Goal: Information Seeking & Learning: Learn about a topic

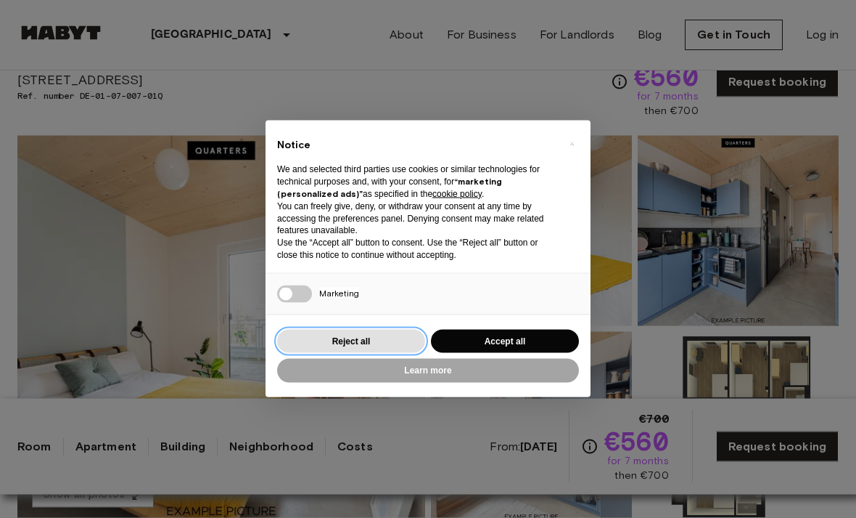
click at [384, 353] on button "Reject all" at bounding box center [351, 342] width 148 height 24
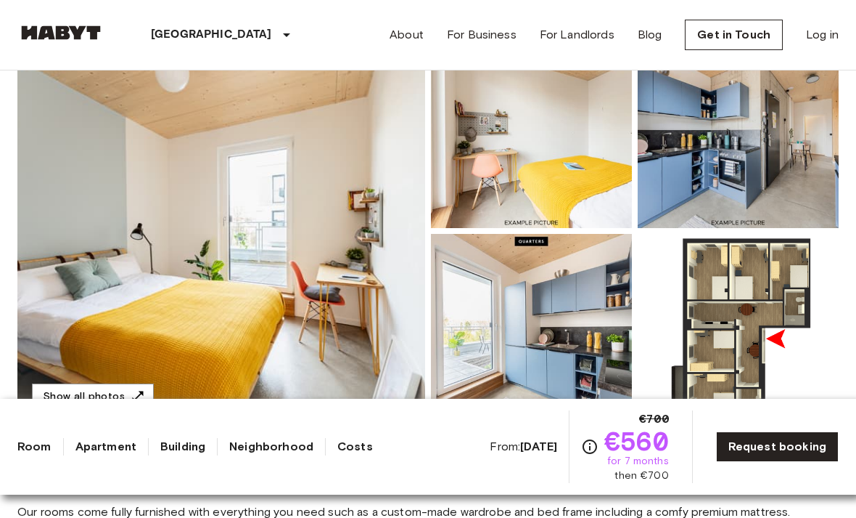
scroll to position [164, 0]
click at [599, 304] on img at bounding box center [531, 329] width 201 height 190
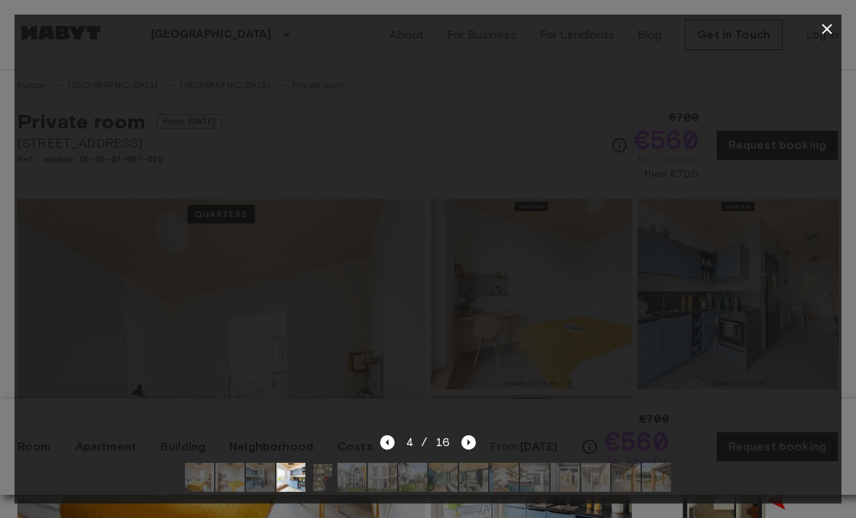
scroll to position [0, 0]
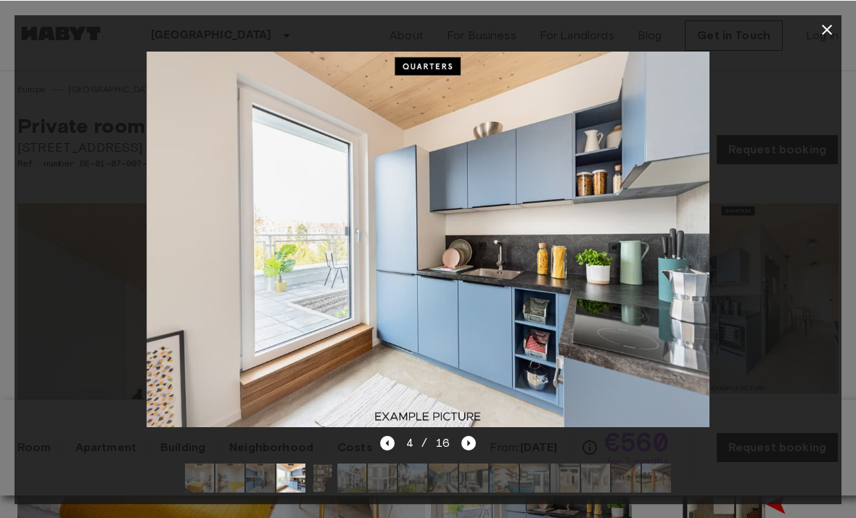
click at [469, 435] on icon "Next image" at bounding box center [469, 442] width 15 height 15
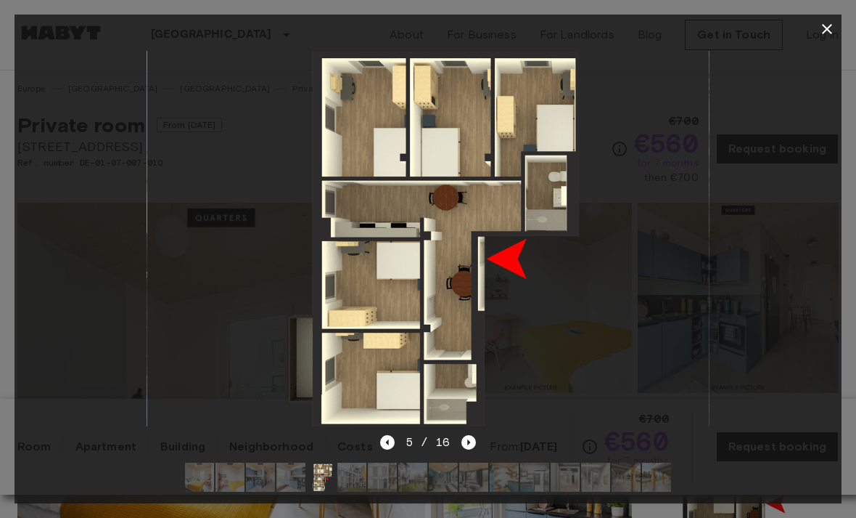
click at [473, 437] on icon "Next image" at bounding box center [469, 442] width 15 height 15
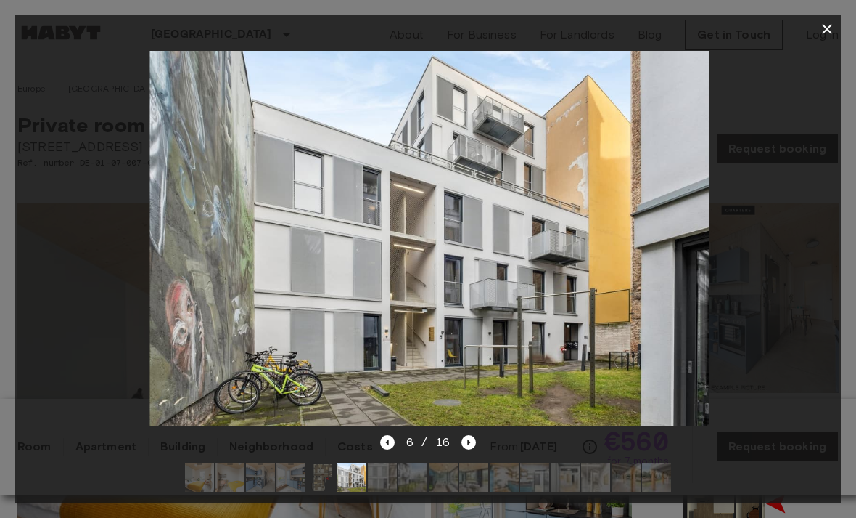
click at [475, 449] on icon "Next image" at bounding box center [469, 442] width 15 height 15
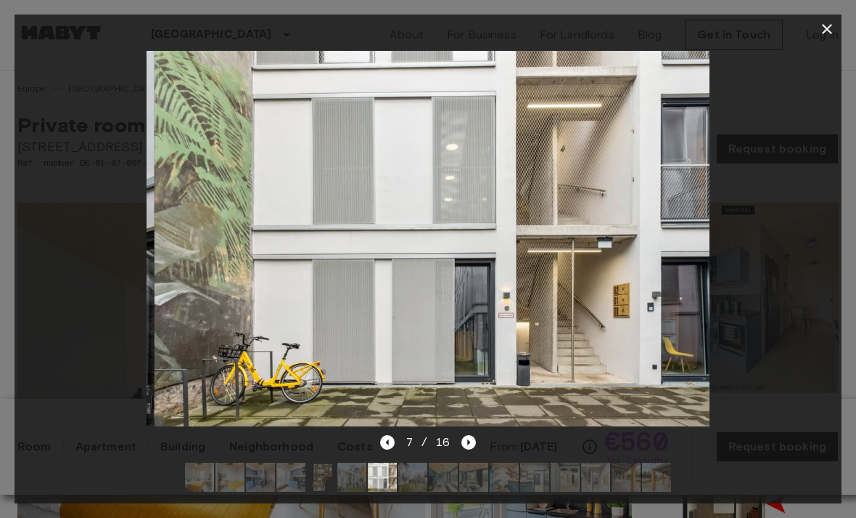
click at [393, 436] on icon "Previous image" at bounding box center [387, 442] width 15 height 15
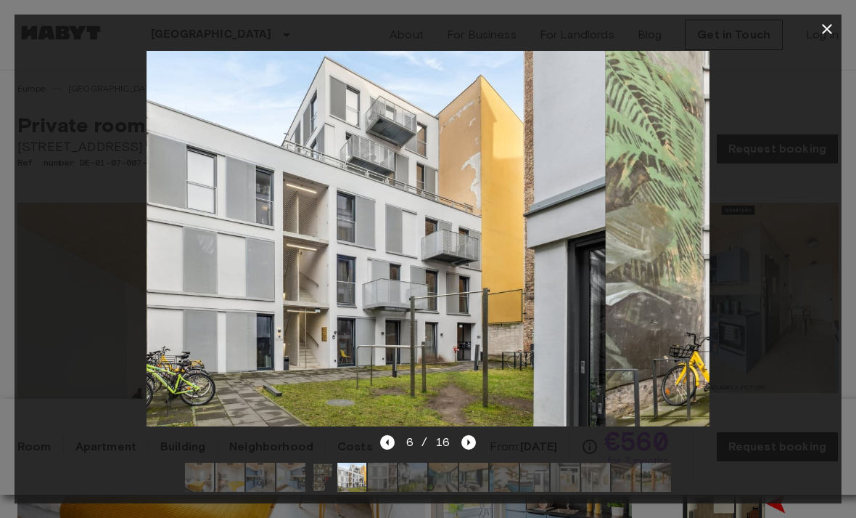
click at [388, 439] on icon "Previous image" at bounding box center [387, 442] width 15 height 15
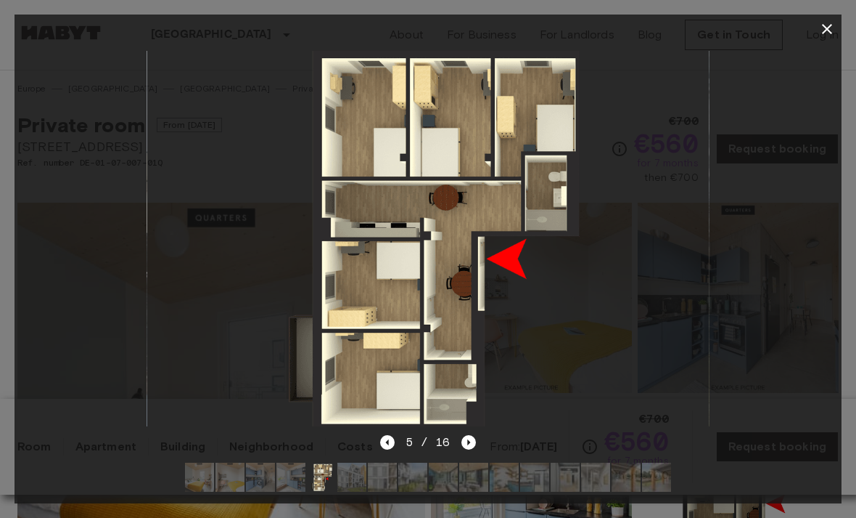
click at [471, 435] on icon "Next image" at bounding box center [469, 442] width 15 height 15
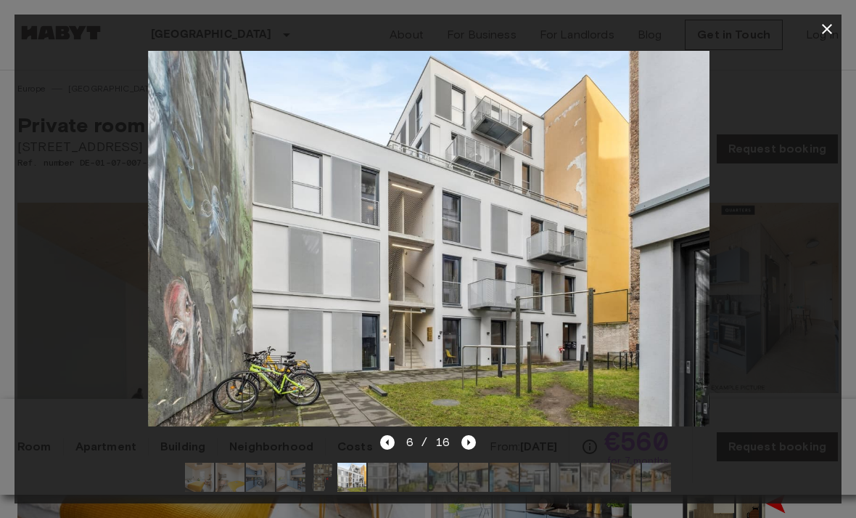
click at [478, 437] on div "6 / 16" at bounding box center [428, 468] width 827 height 70
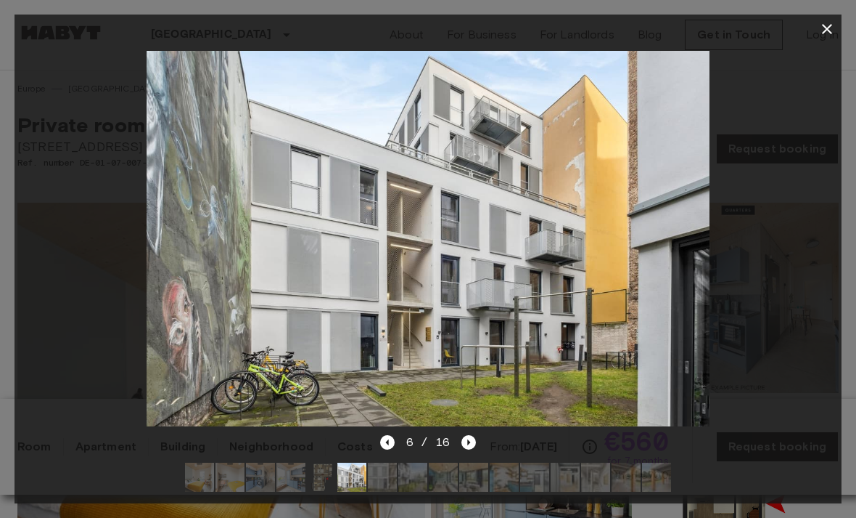
click at [473, 442] on icon "Next image" at bounding box center [469, 442] width 15 height 15
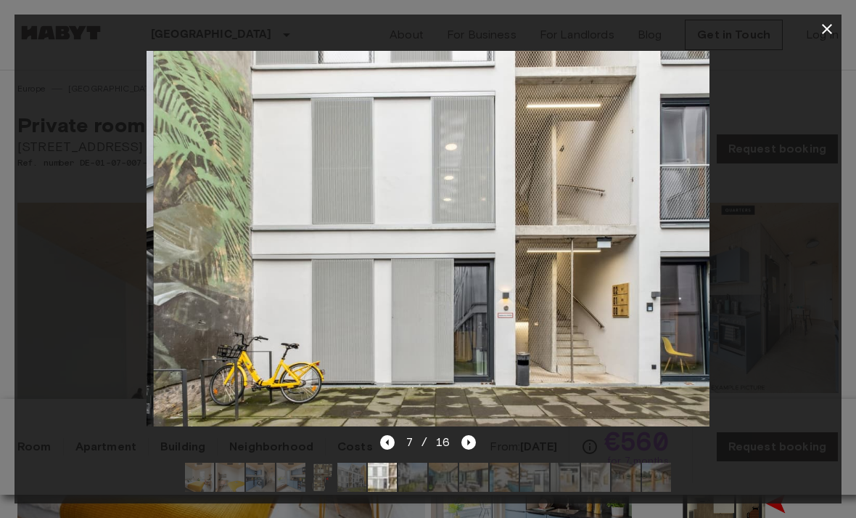
click at [467, 441] on icon "Next image" at bounding box center [469, 442] width 15 height 15
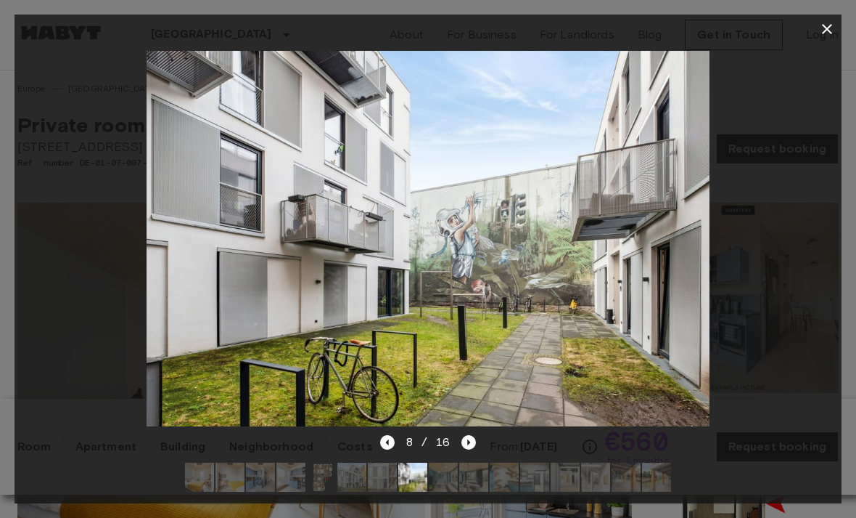
click at [466, 438] on icon "Next image" at bounding box center [469, 442] width 15 height 15
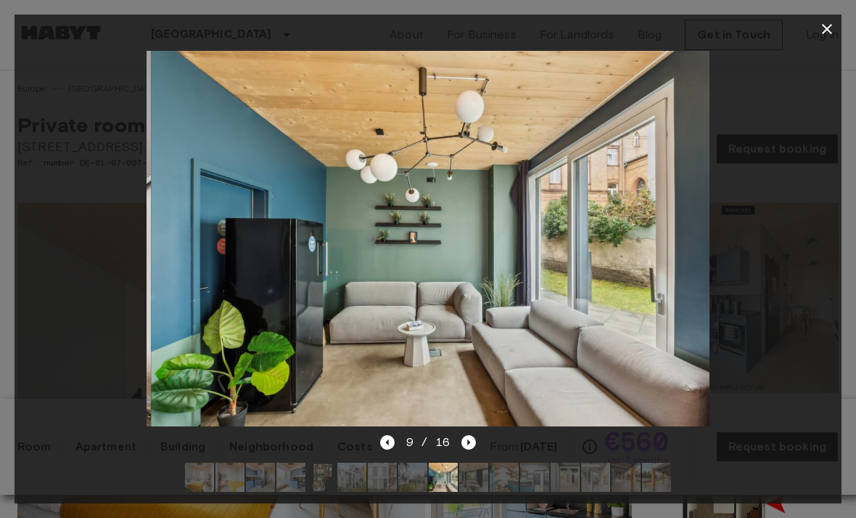
click at [468, 444] on icon "Next image" at bounding box center [469, 442] width 15 height 15
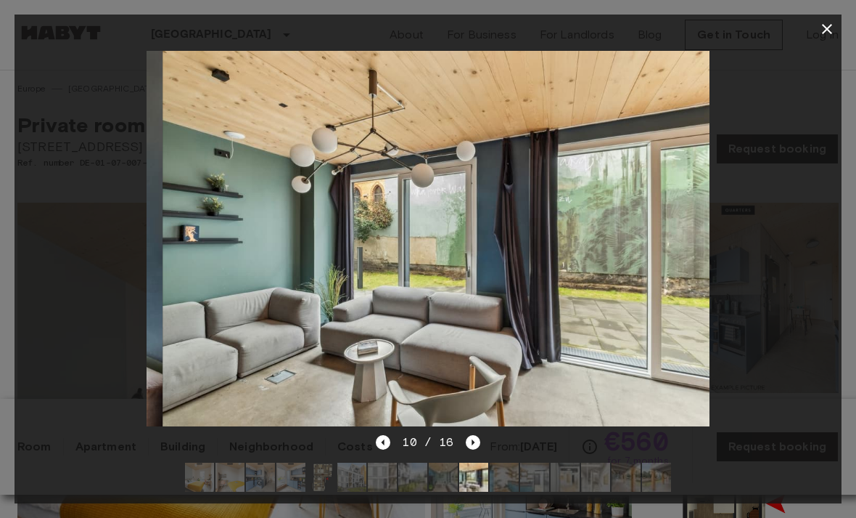
click at [471, 438] on icon "Next image" at bounding box center [473, 442] width 15 height 15
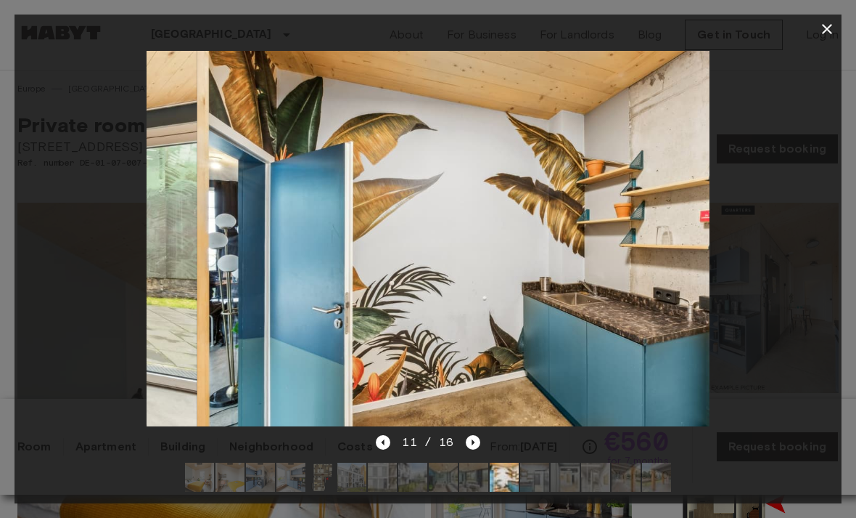
click at [472, 446] on icon "Next image" at bounding box center [473, 442] width 15 height 15
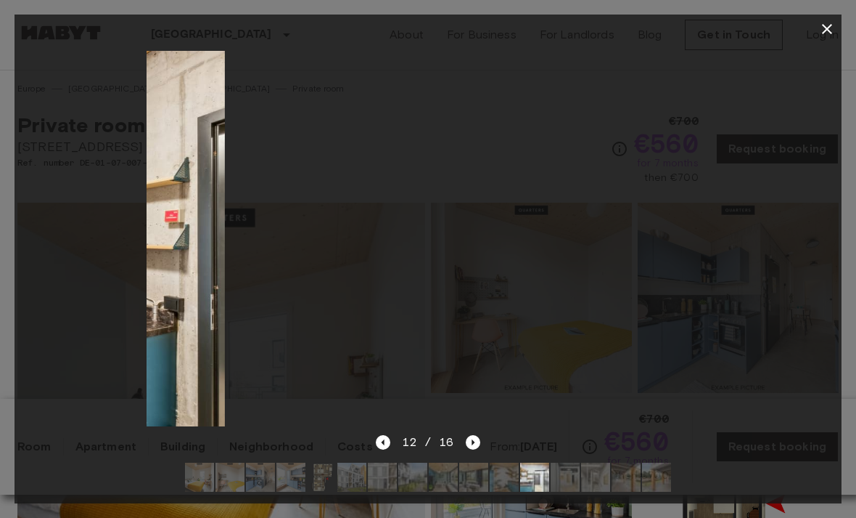
click at [471, 446] on icon "Next image" at bounding box center [473, 442] width 15 height 15
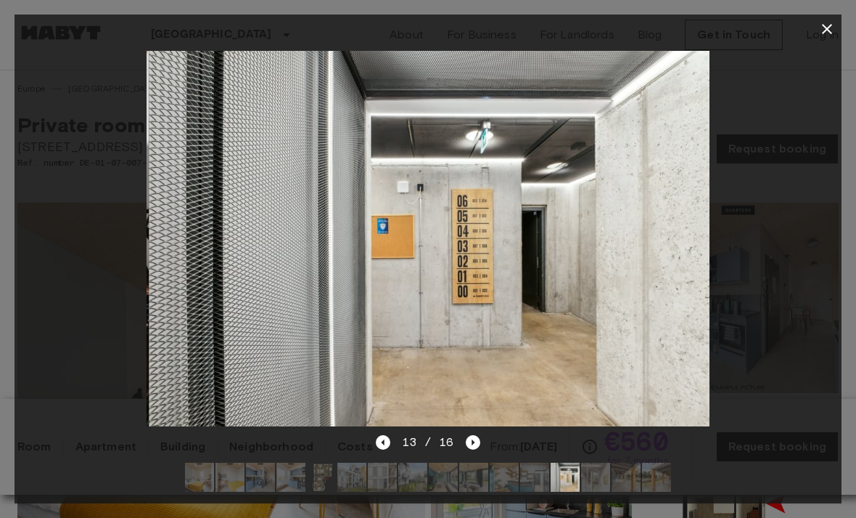
click at [814, 44] on div at bounding box center [428, 239] width 827 height 390
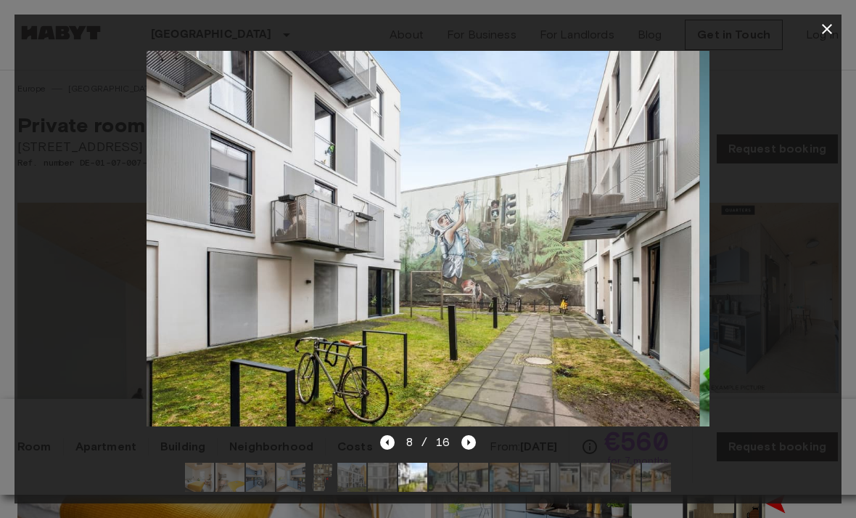
click at [347, 471] on img at bounding box center [352, 476] width 29 height 29
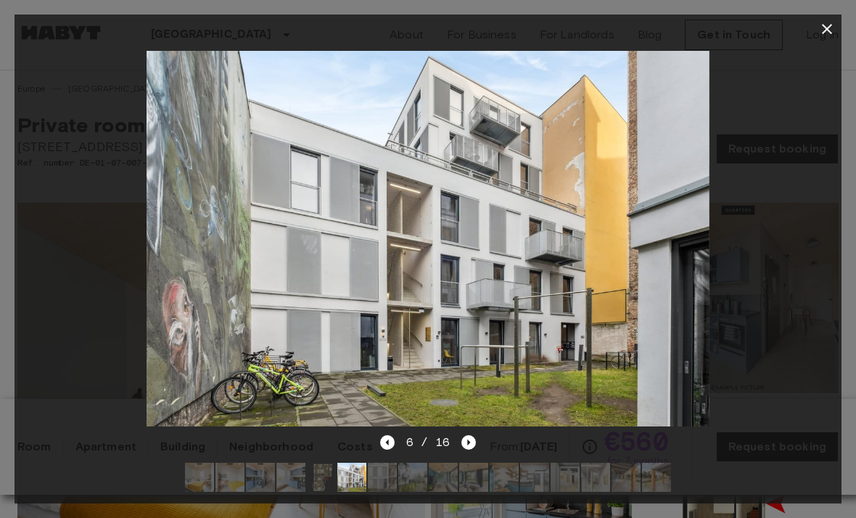
click at [227, 470] on img at bounding box center [230, 476] width 29 height 29
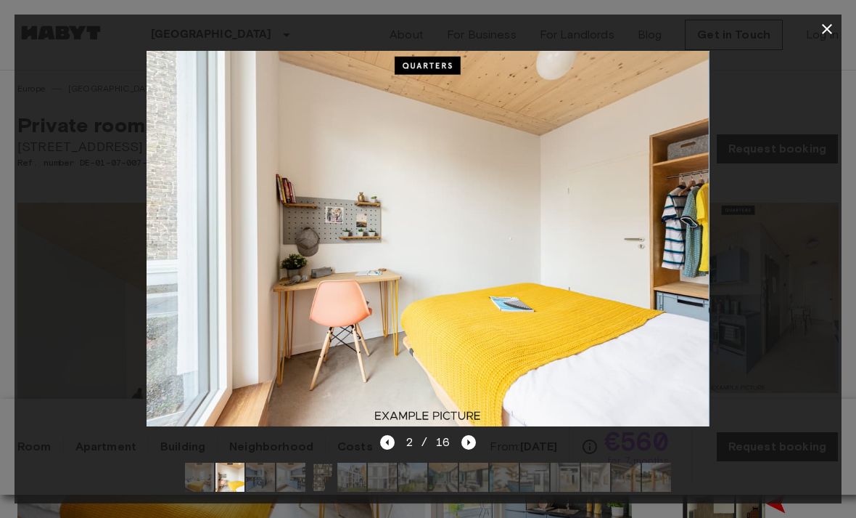
click at [253, 473] on img at bounding box center [260, 476] width 29 height 29
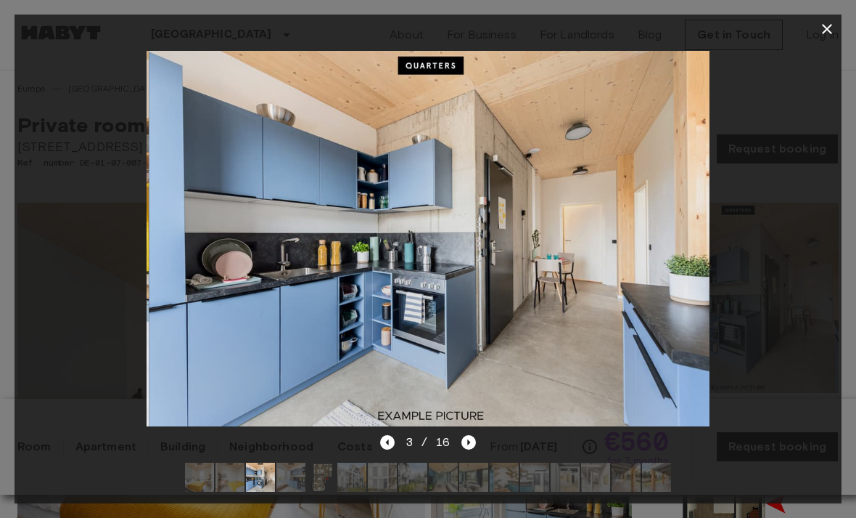
click at [299, 476] on img at bounding box center [291, 476] width 29 height 29
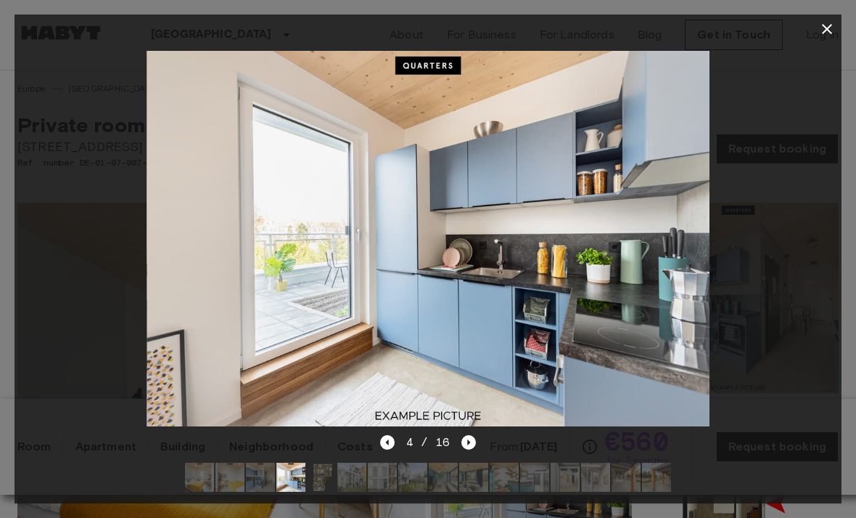
click at [334, 481] on img at bounding box center [321, 476] width 29 height 29
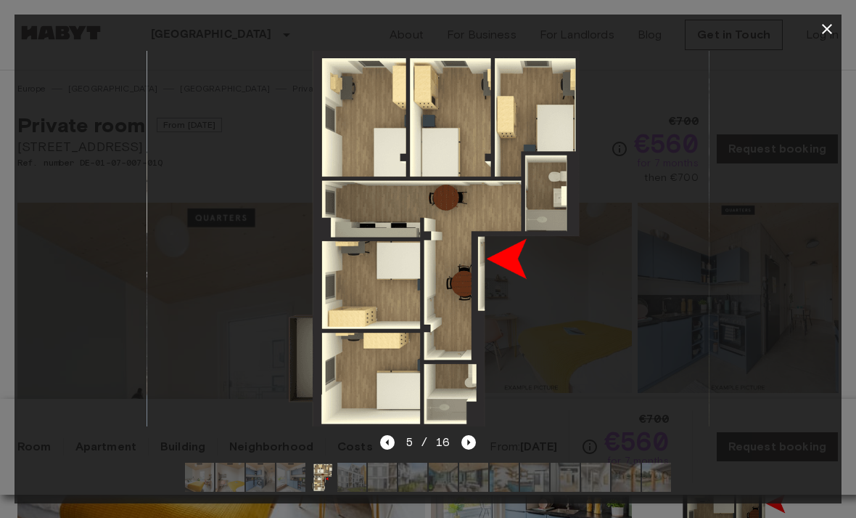
click at [362, 478] on img at bounding box center [352, 476] width 29 height 29
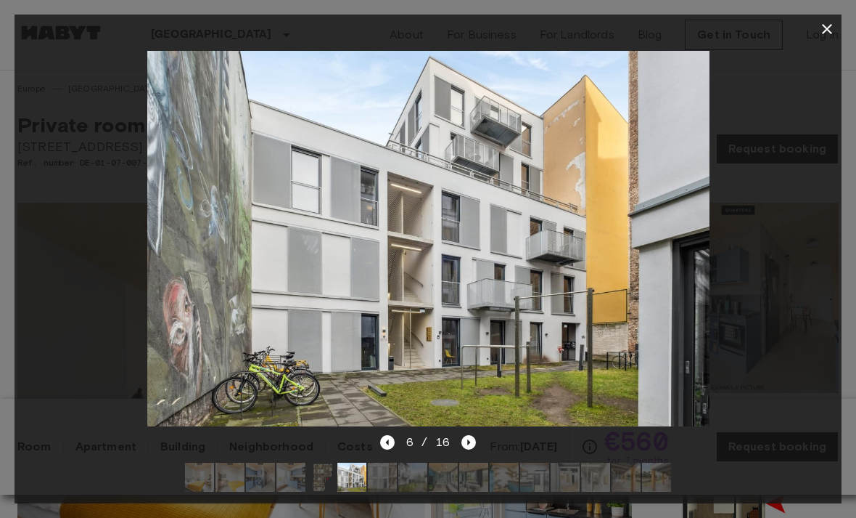
click at [382, 477] on img at bounding box center [382, 476] width 29 height 29
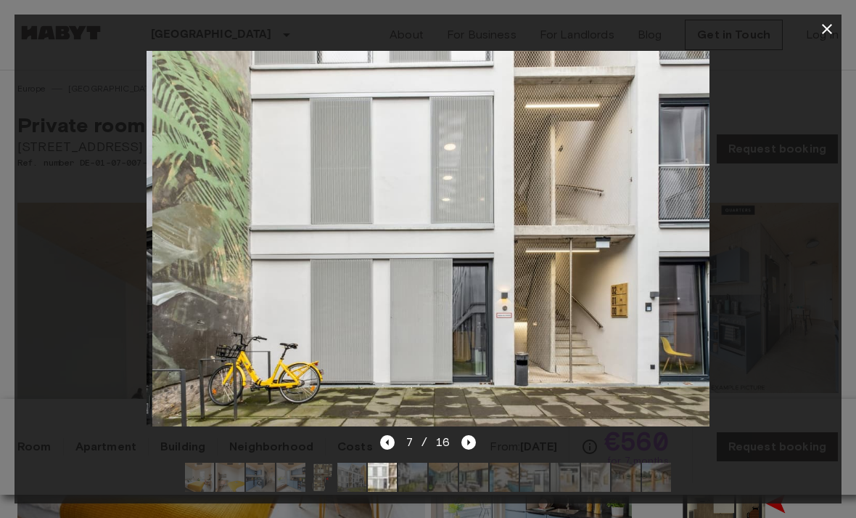
click at [410, 481] on img at bounding box center [412, 476] width 29 height 29
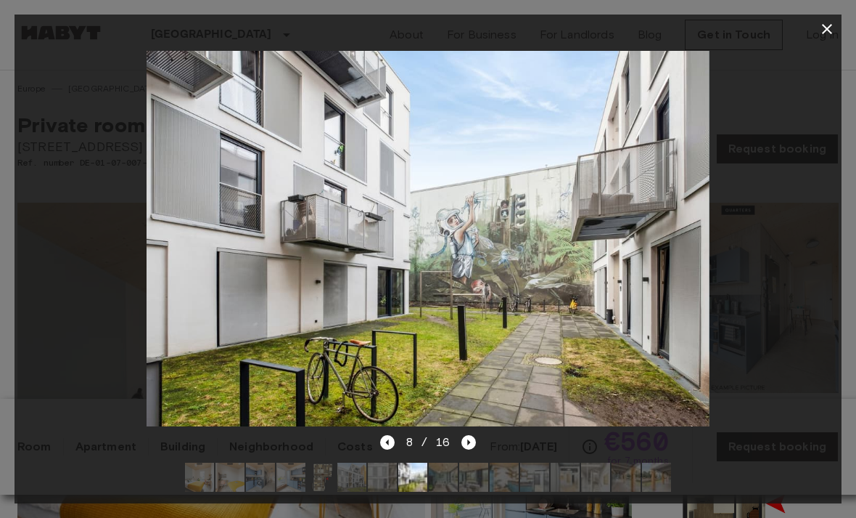
click at [435, 240] on img at bounding box center [428, 238] width 563 height 375
click at [426, 240] on img at bounding box center [428, 238] width 563 height 375
click at [523, 481] on img at bounding box center [534, 476] width 29 height 29
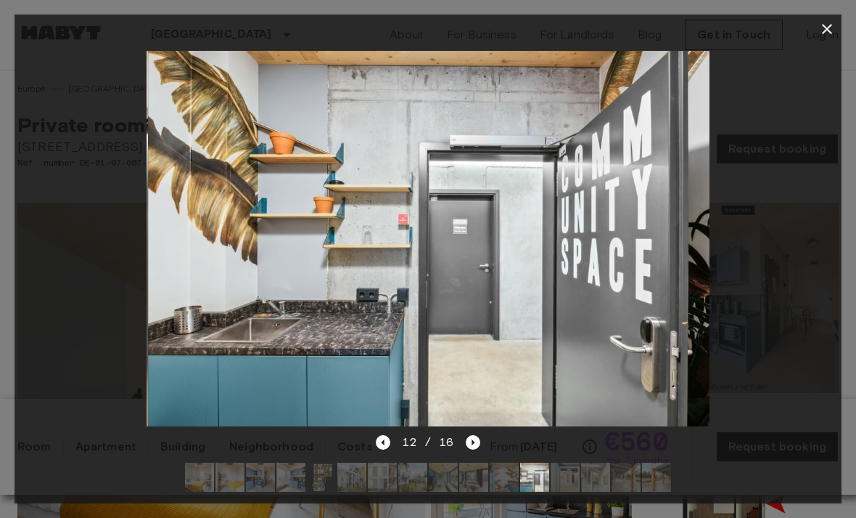
click at [444, 486] on img at bounding box center [443, 476] width 29 height 29
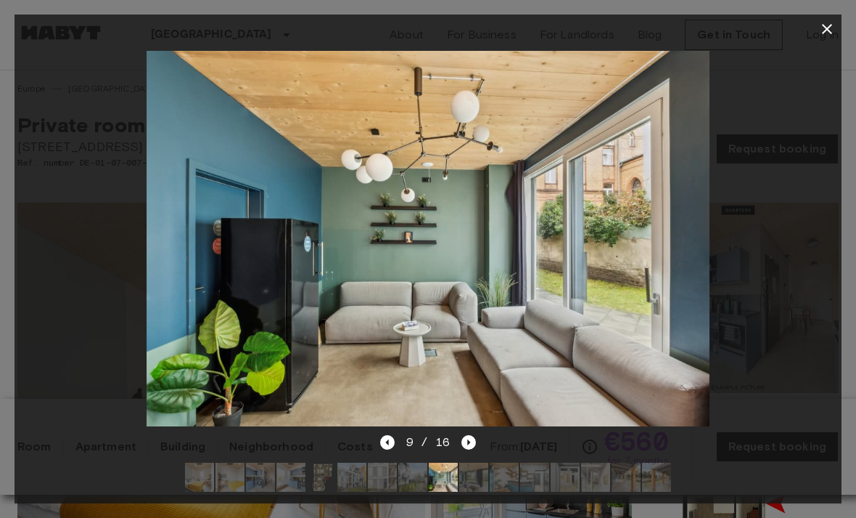
click at [628, 470] on img at bounding box center [626, 476] width 29 height 29
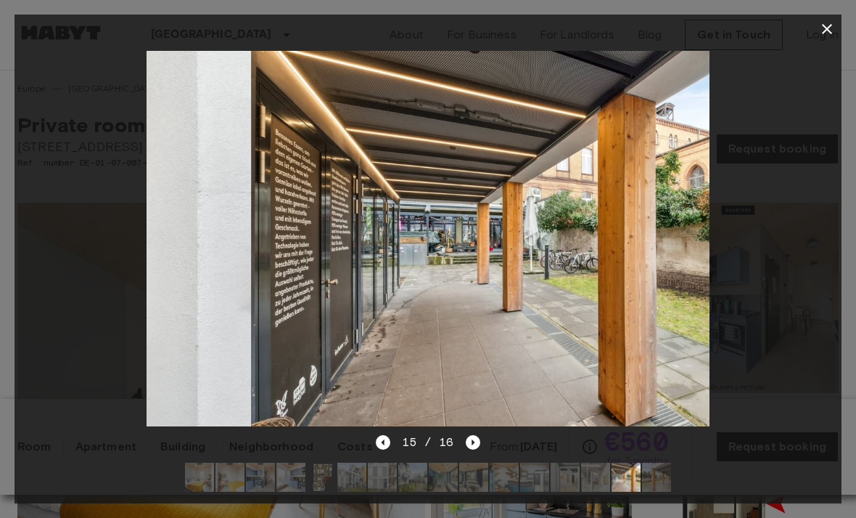
click at [829, 18] on button "button" at bounding box center [827, 29] width 29 height 29
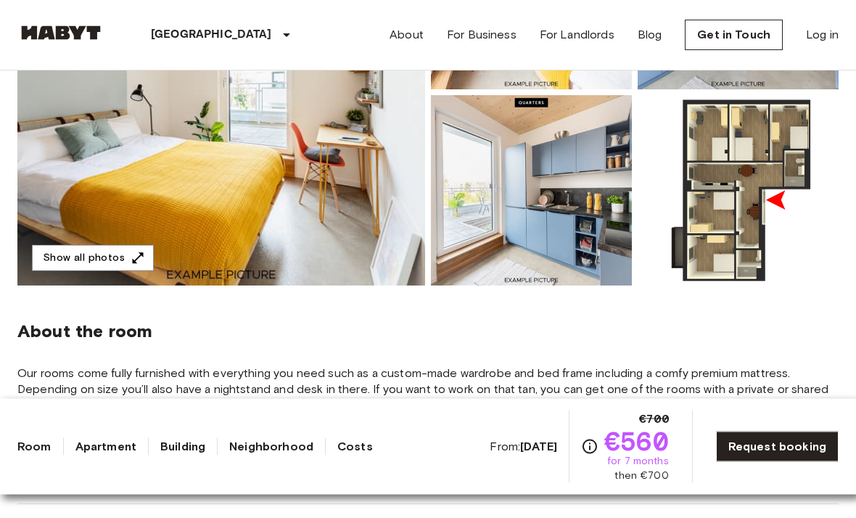
scroll to position [303, 0]
click at [75, 259] on button "Show all photos" at bounding box center [93, 258] width 122 height 27
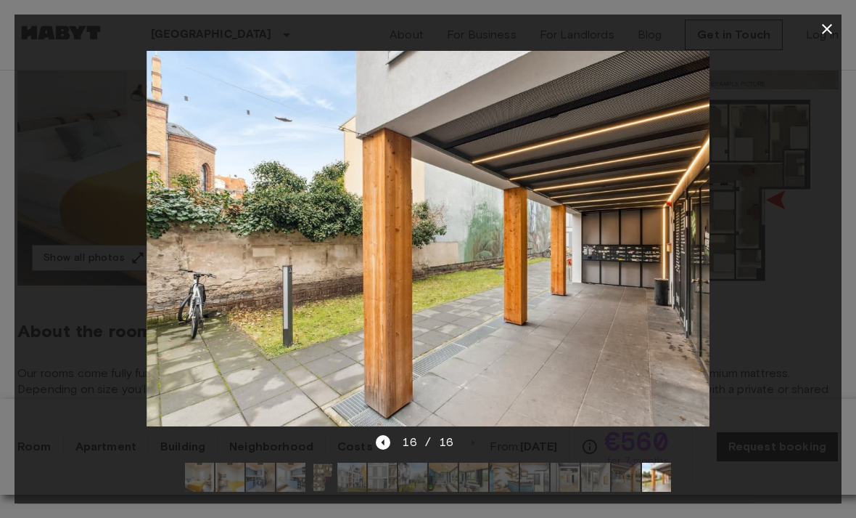
click at [828, 29] on icon "button" at bounding box center [827, 29] width 10 height 10
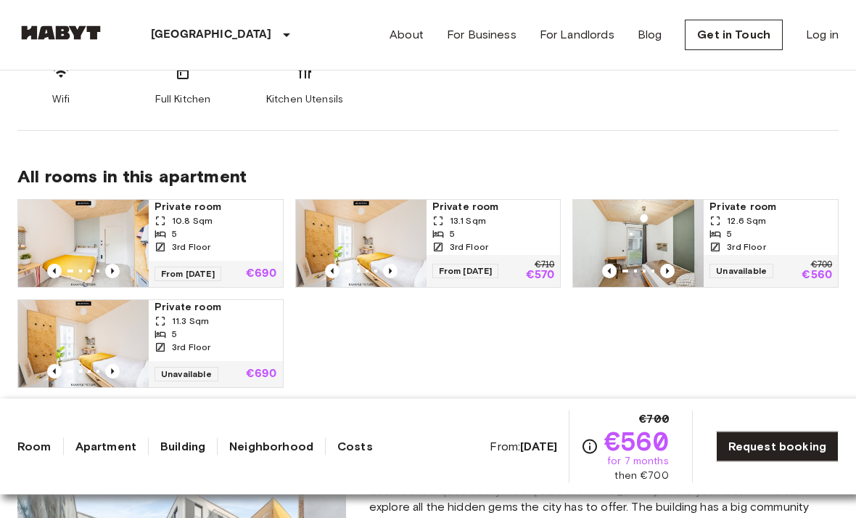
scroll to position [895, 0]
click at [383, 226] on img at bounding box center [361, 243] width 131 height 87
